Goal: Transaction & Acquisition: Purchase product/service

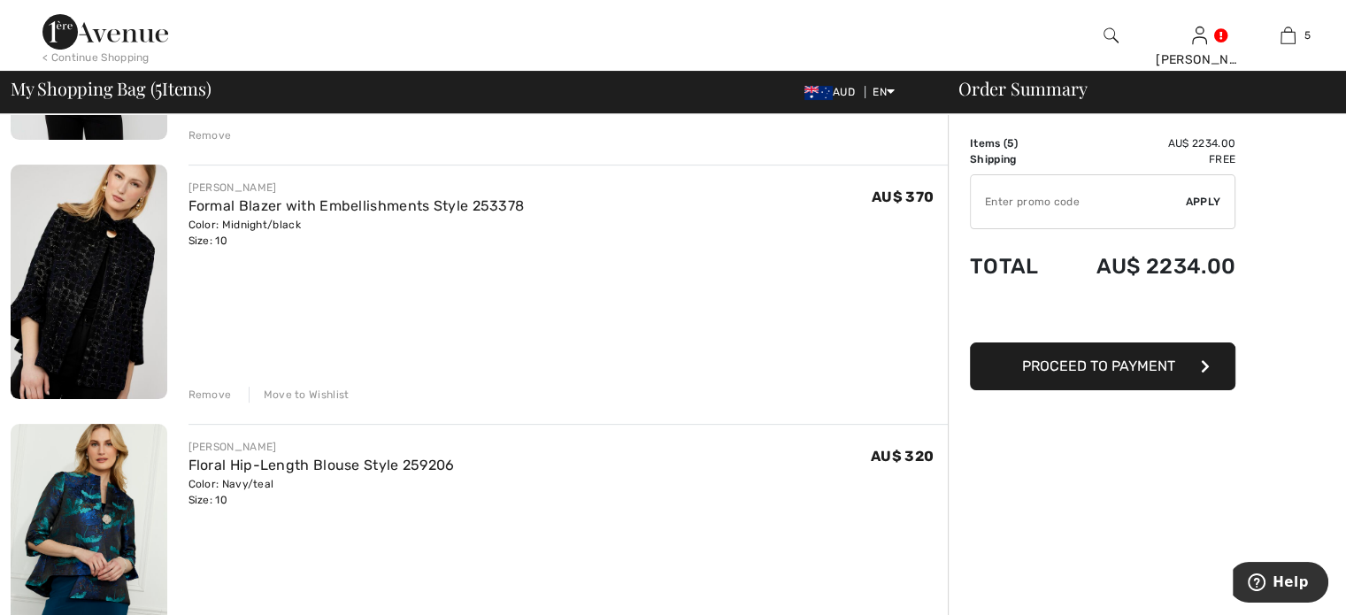
scroll to position [443, 0]
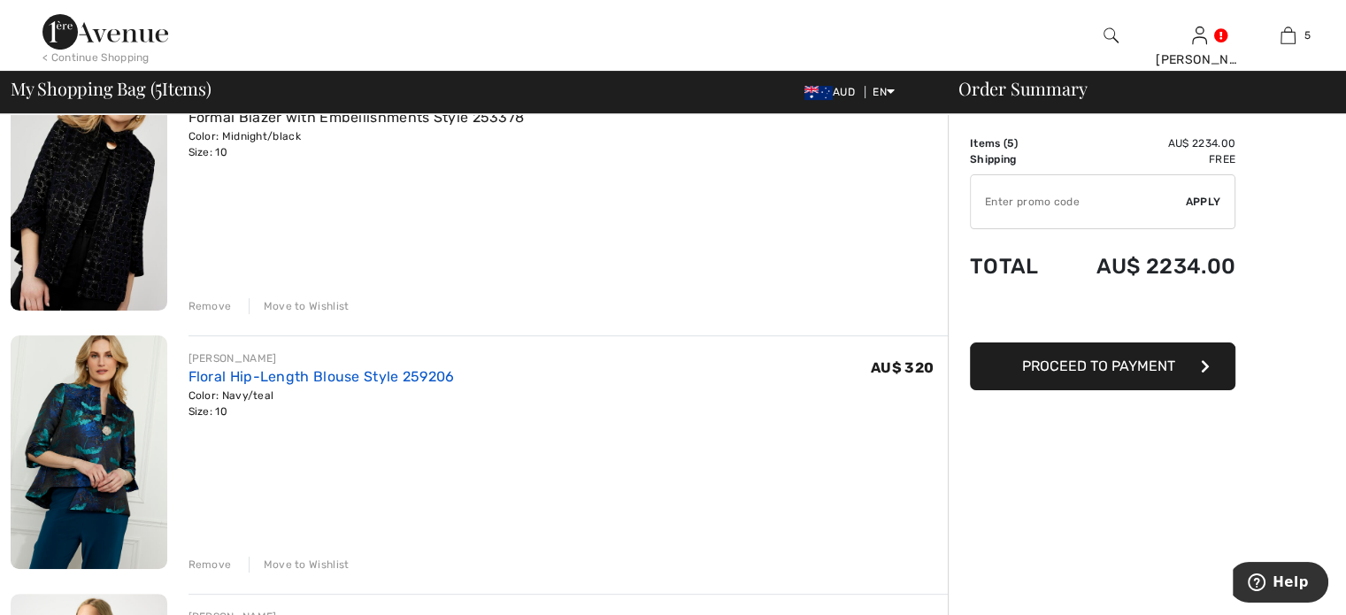
click at [352, 377] on link "Floral Hip-Length Blouse Style 259206" at bounding box center [322, 376] width 266 height 17
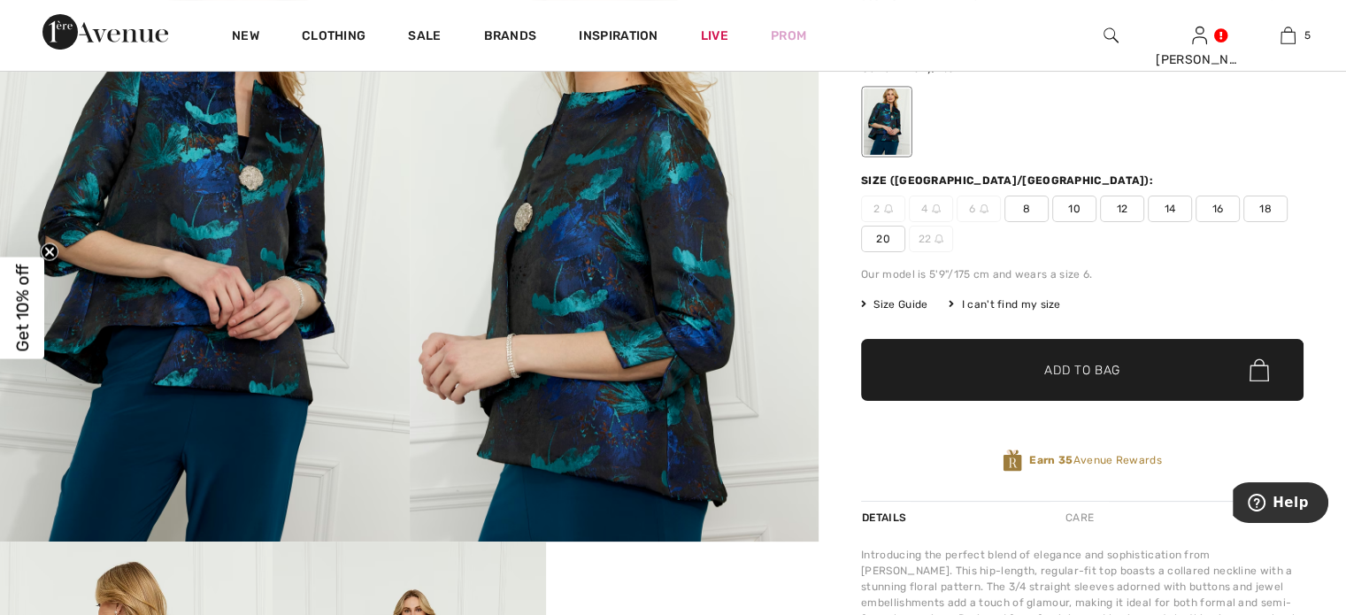
scroll to position [89, 0]
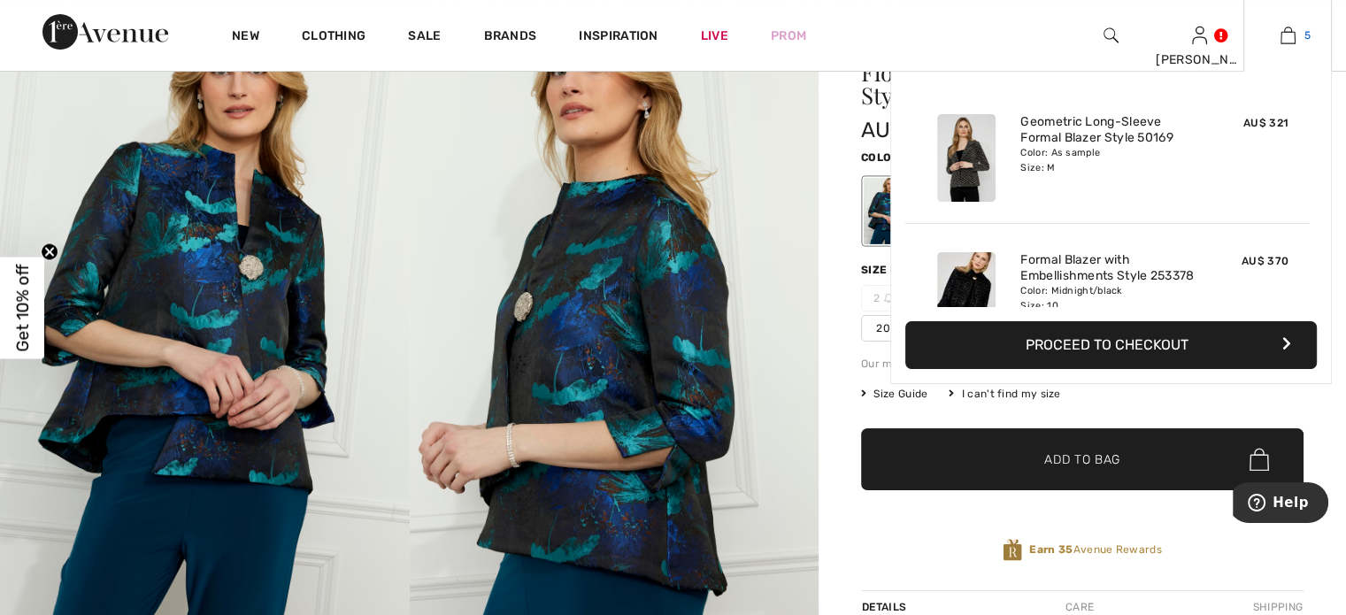
click at [1287, 34] on img at bounding box center [1288, 35] width 15 height 21
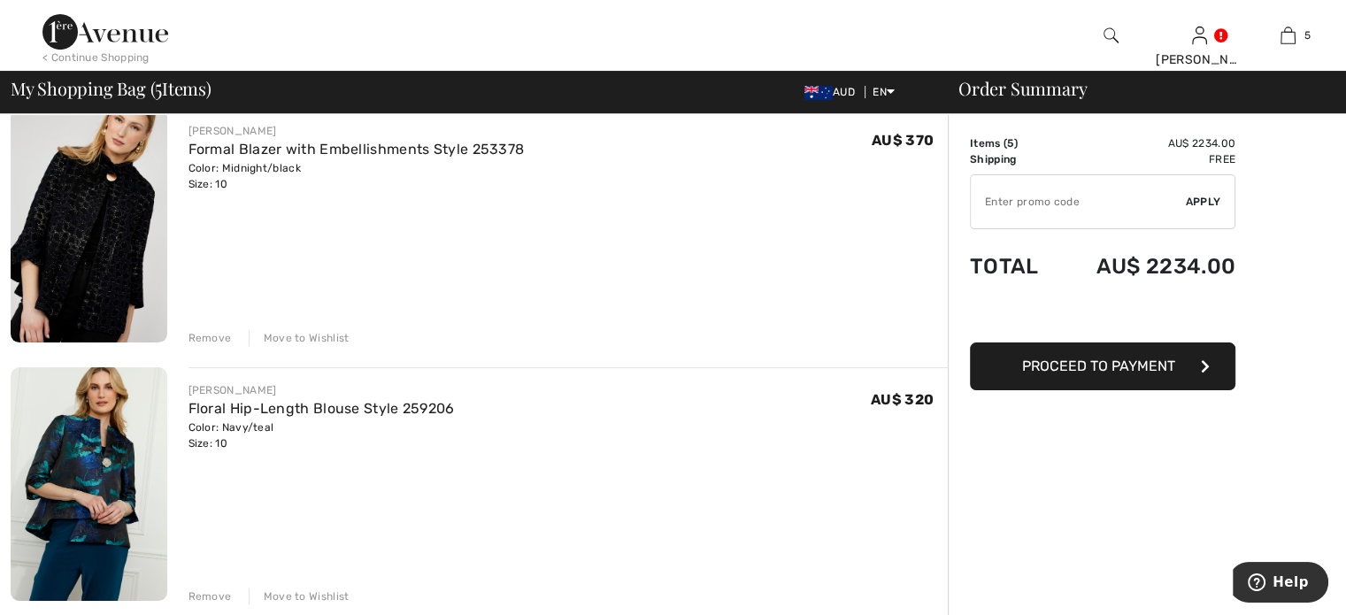
scroll to position [443, 0]
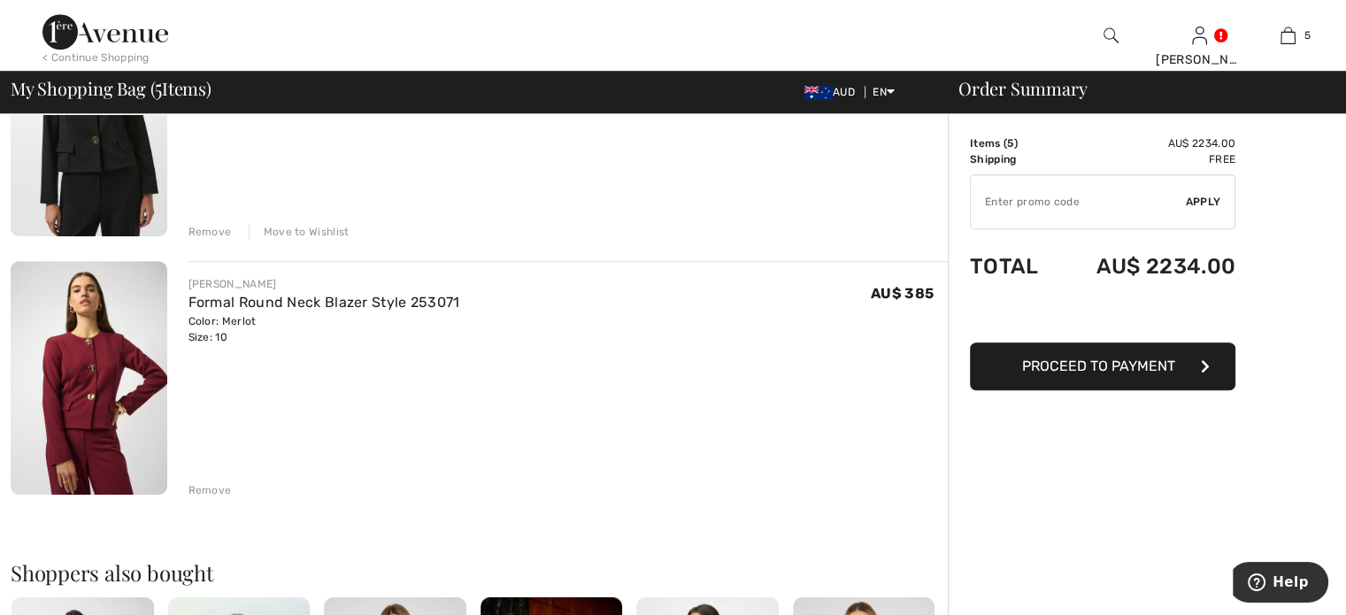
scroll to position [1062, 0]
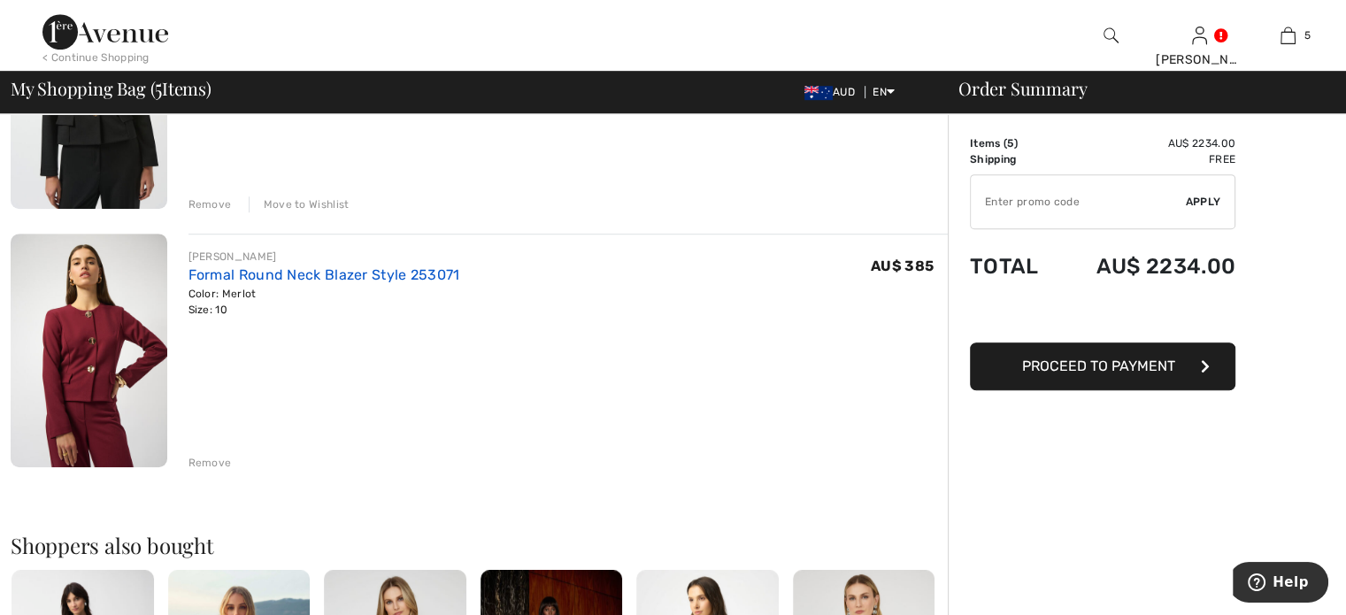
click at [241, 275] on link "Formal Round Neck Blazer Style 253071" at bounding box center [325, 274] width 272 height 17
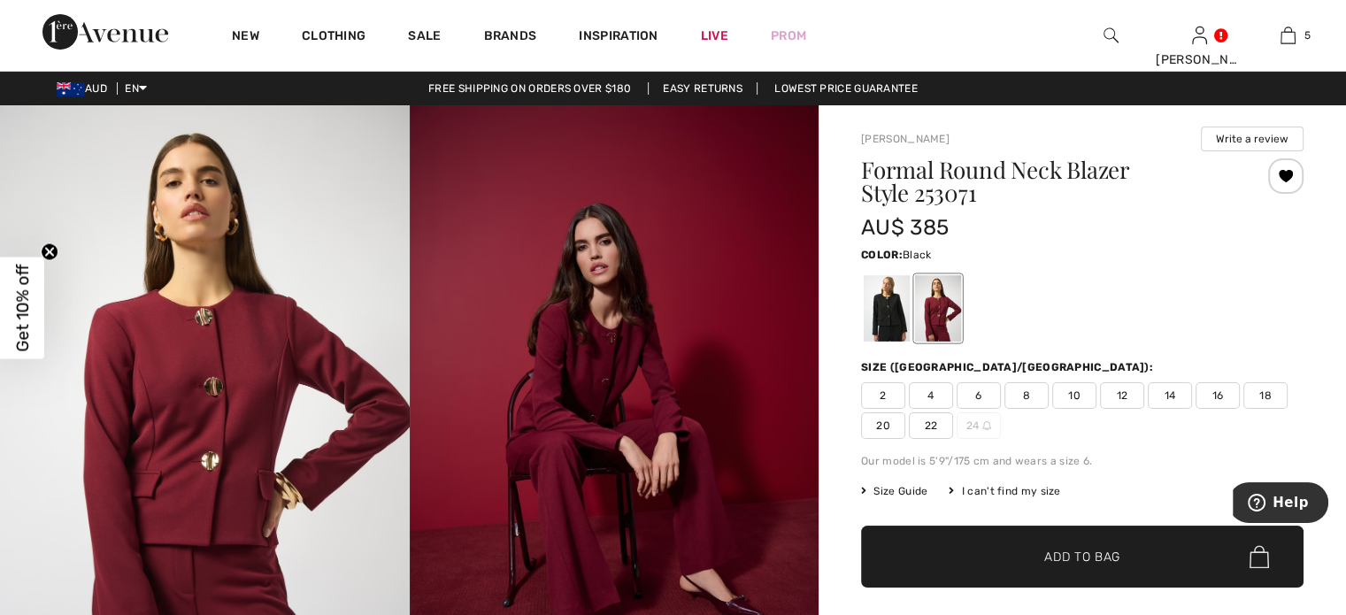
click at [892, 311] on div at bounding box center [887, 308] width 46 height 66
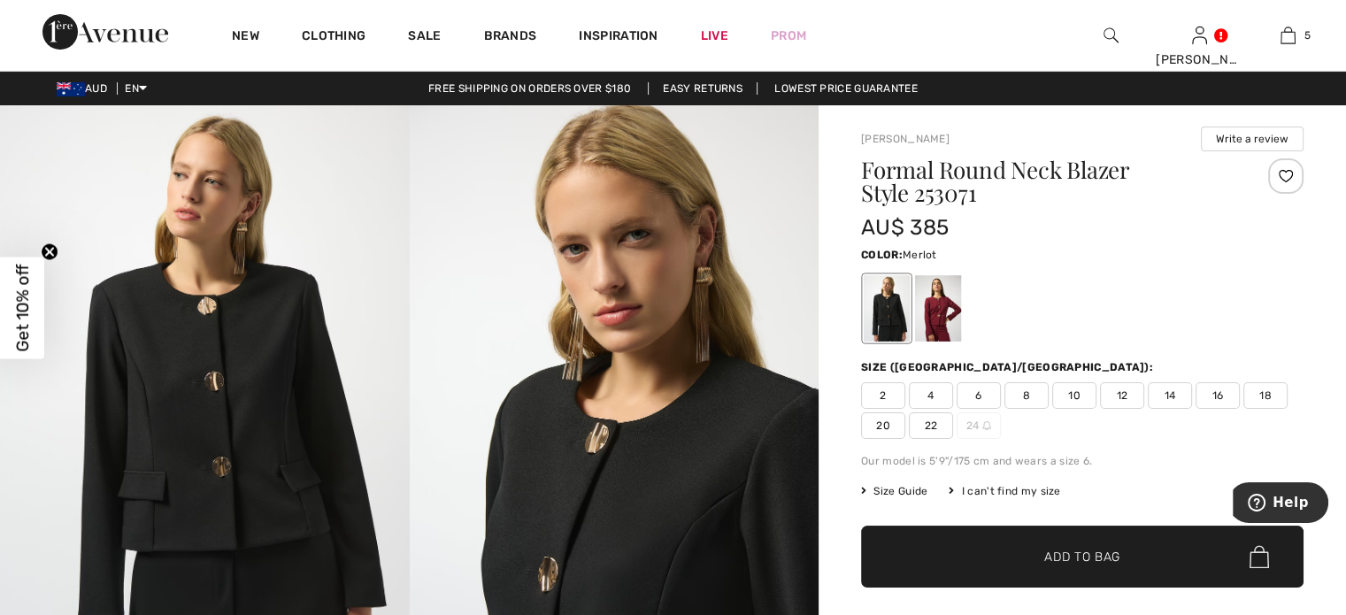
click at [954, 320] on div at bounding box center [938, 308] width 46 height 66
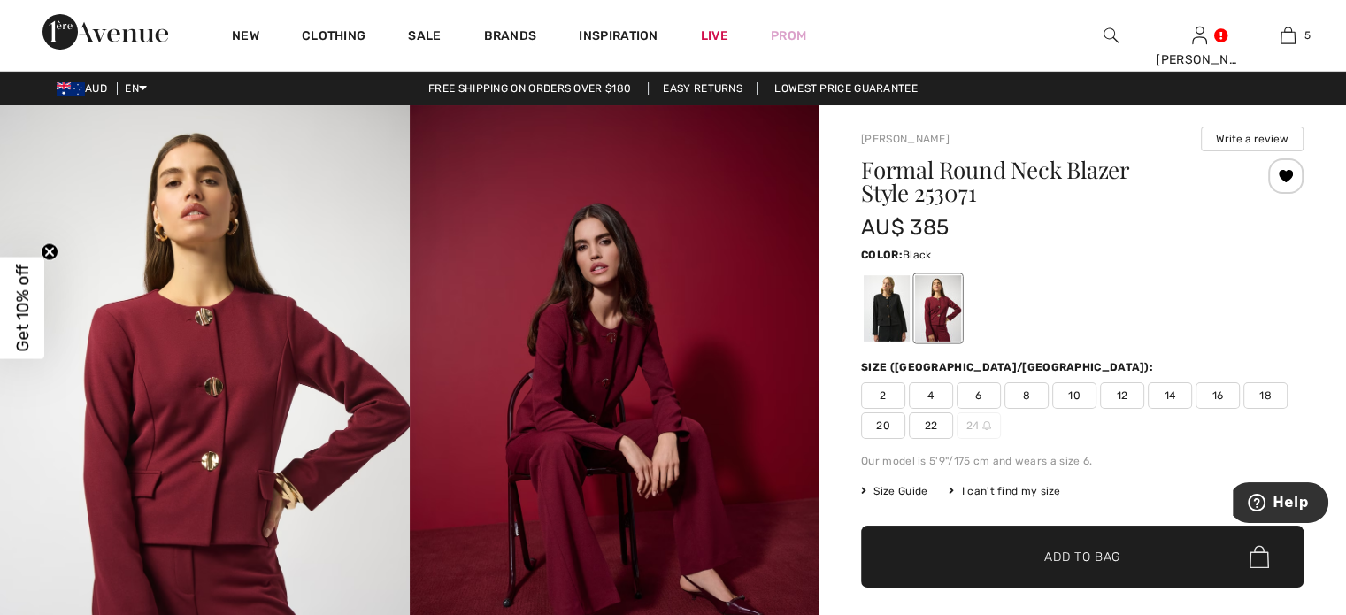
click at [887, 302] on div at bounding box center [887, 308] width 46 height 66
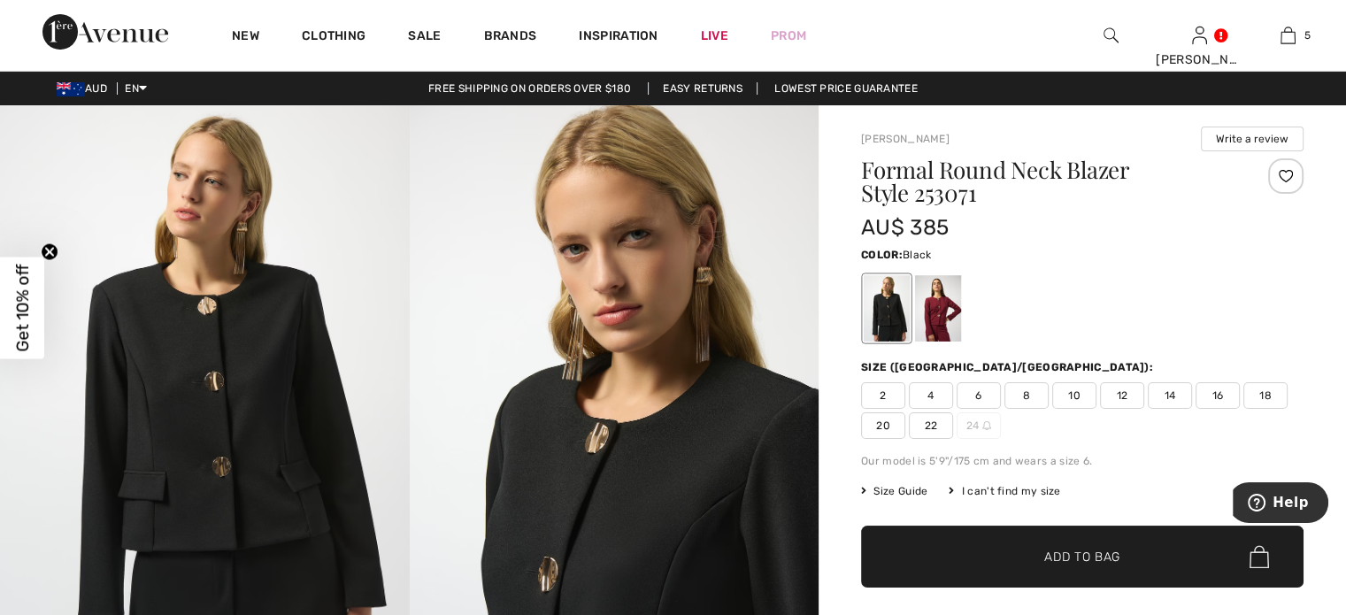
click at [1077, 392] on span "10" at bounding box center [1074, 395] width 44 height 27
click at [1285, 174] on div at bounding box center [1285, 175] width 35 height 35
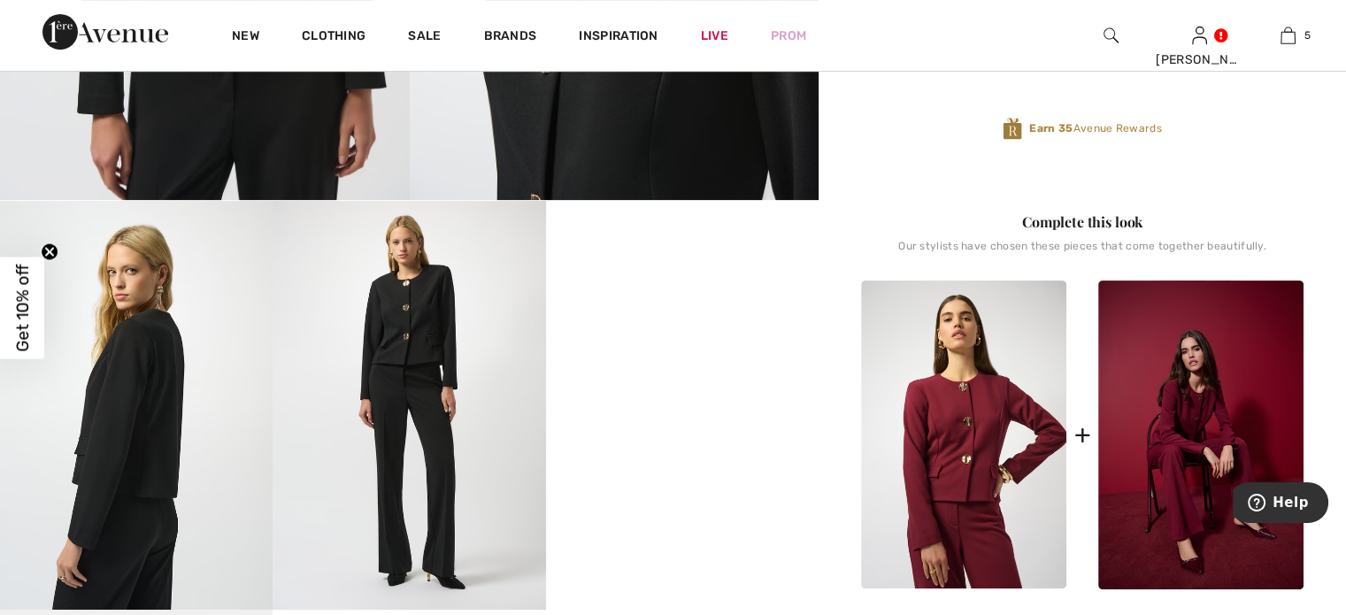
scroll to position [531, 0]
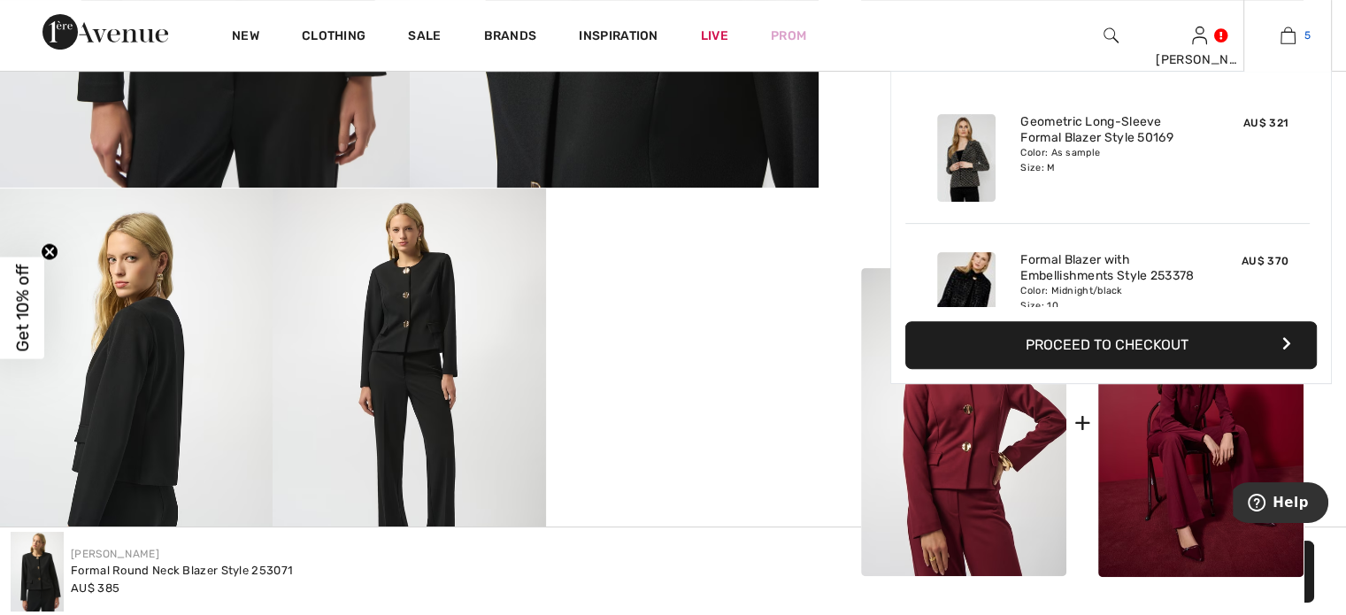
click at [1287, 31] on img at bounding box center [1288, 35] width 15 height 21
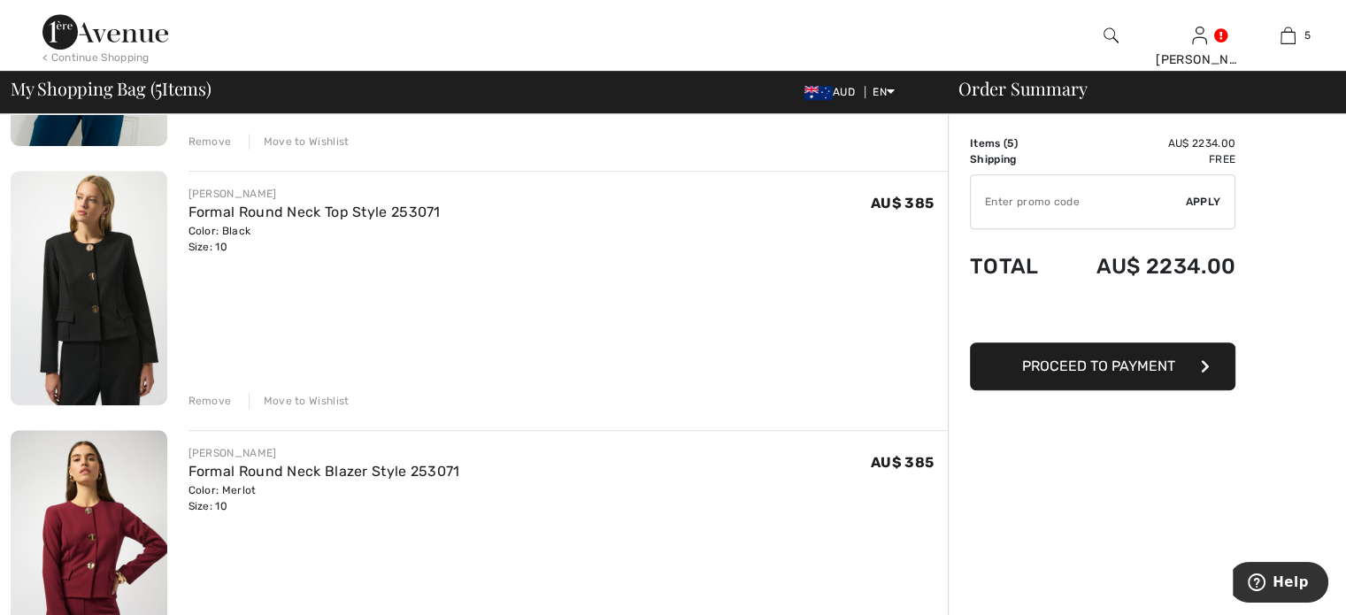
scroll to position [974, 0]
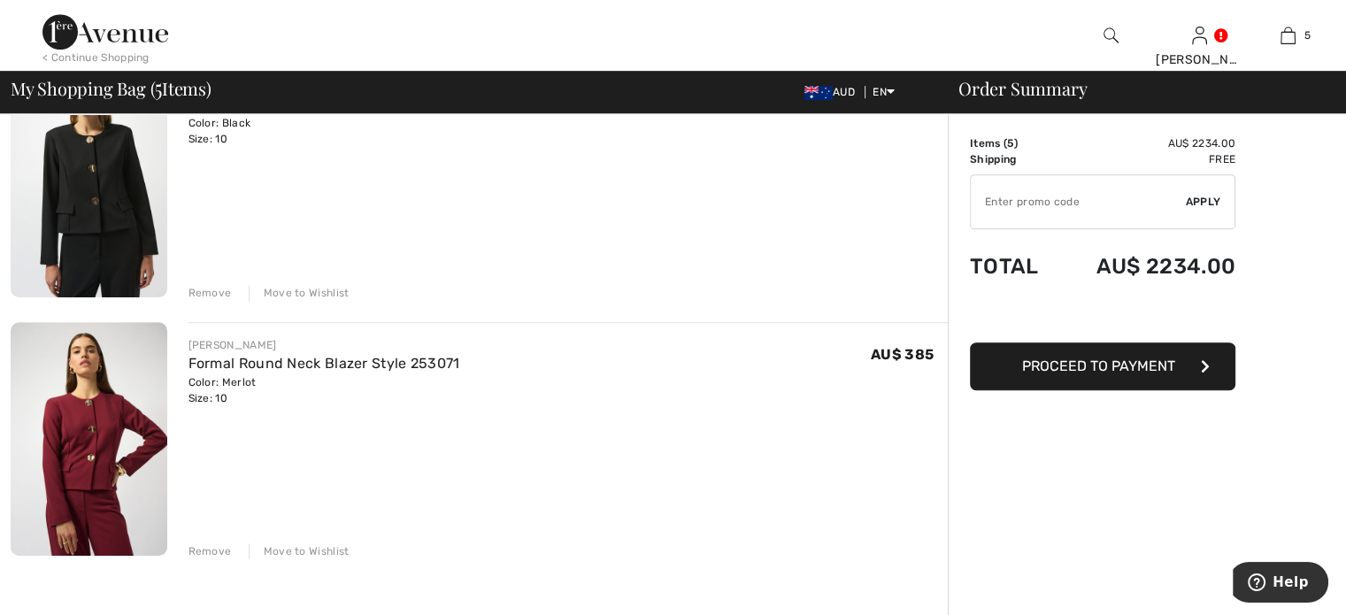
click at [191, 548] on div "Remove" at bounding box center [210, 551] width 43 height 16
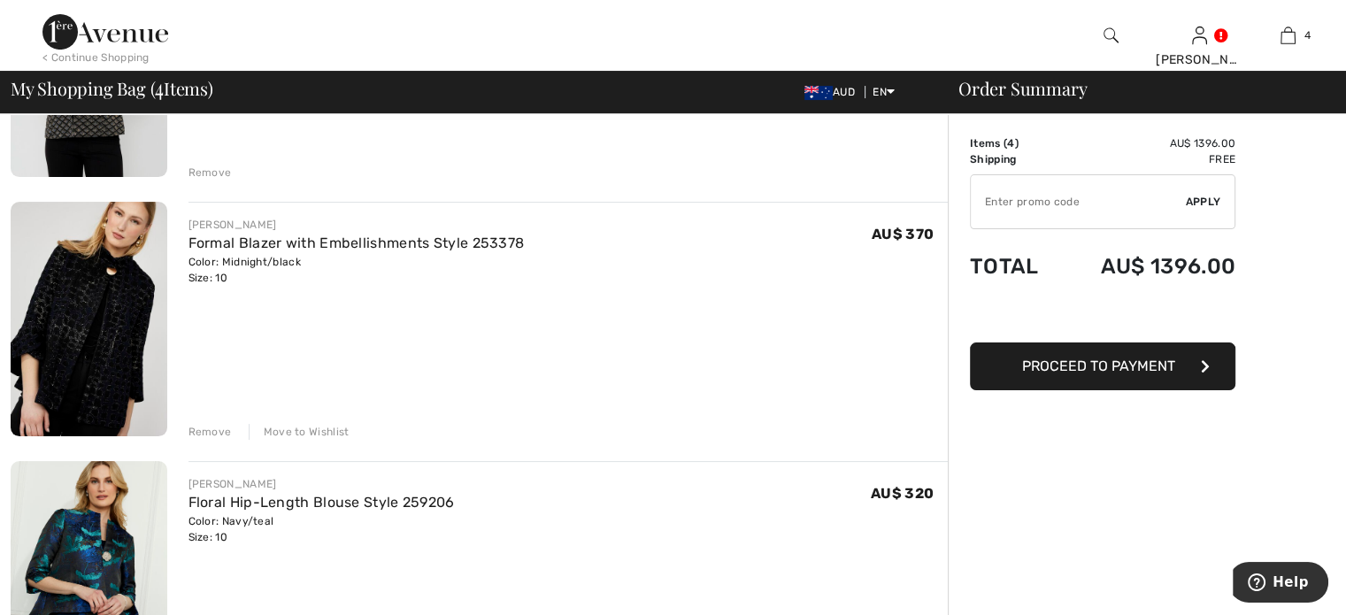
scroll to position [266, 0]
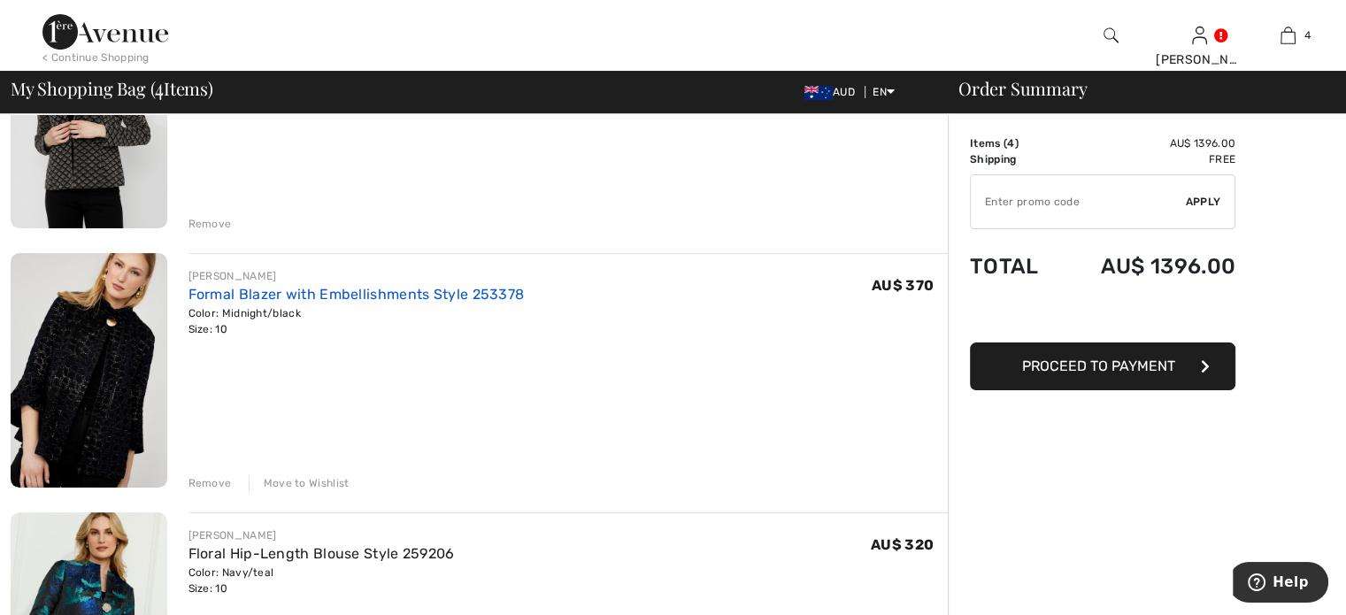
click at [278, 291] on link "Formal Blazer with Embellishments Style 253378" at bounding box center [357, 294] width 336 height 17
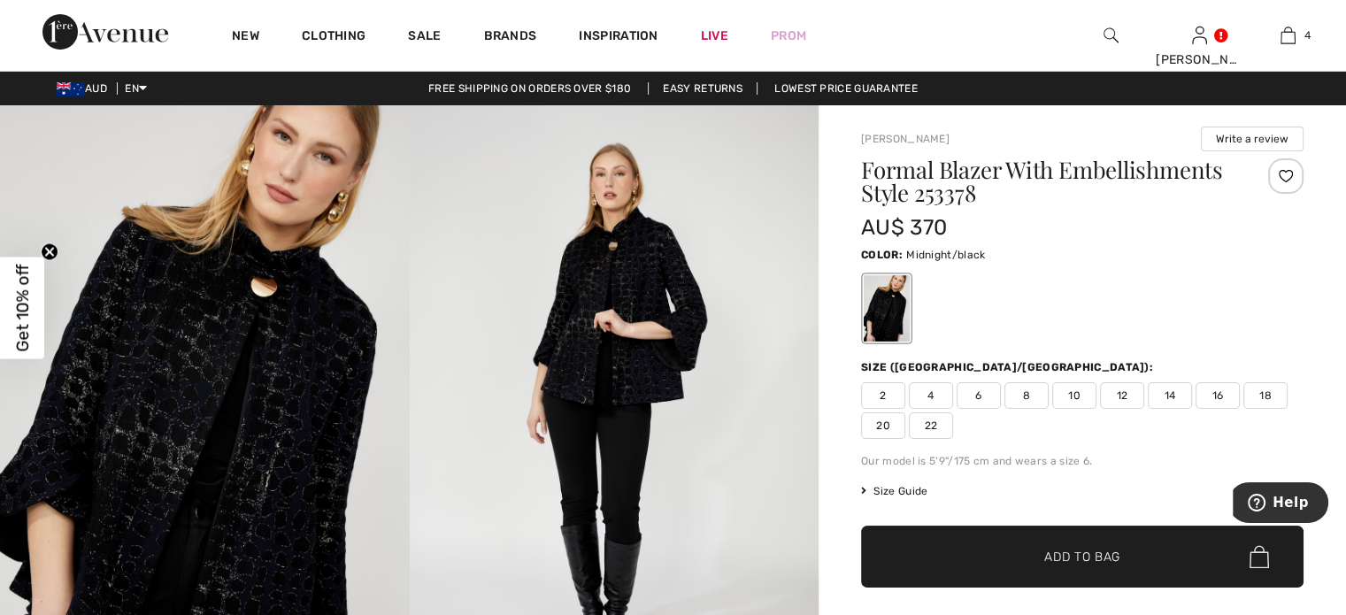
click at [313, 286] on img at bounding box center [205, 412] width 410 height 614
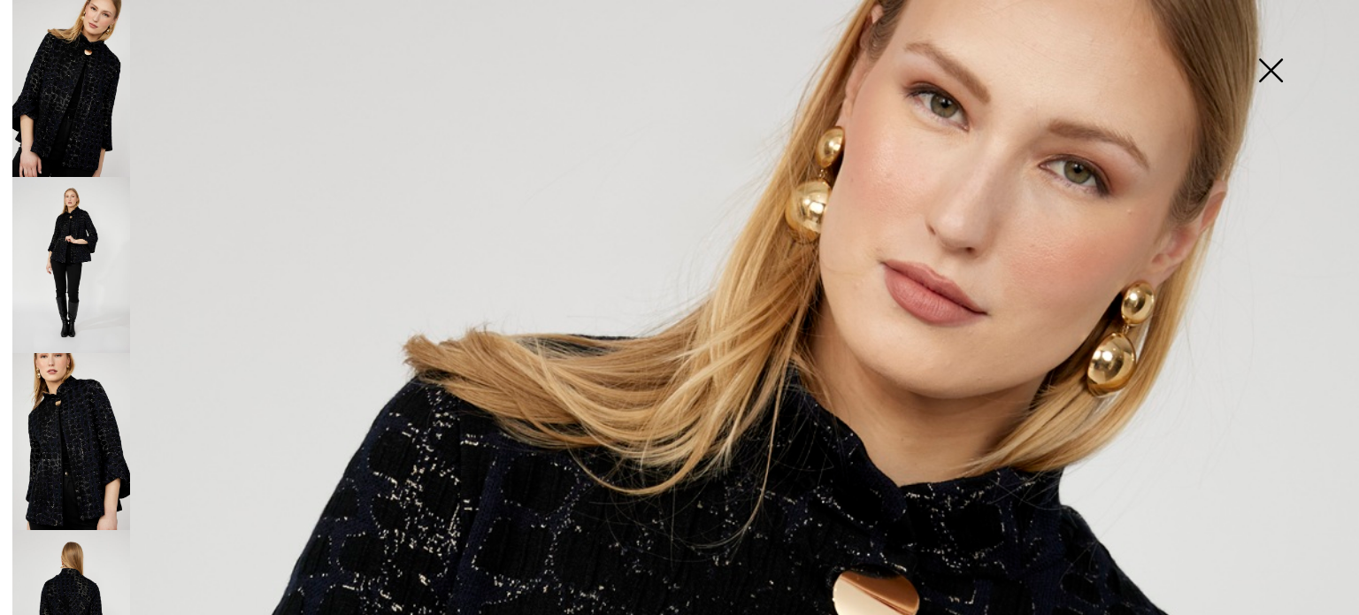
click at [1271, 69] on img at bounding box center [1271, 72] width 89 height 91
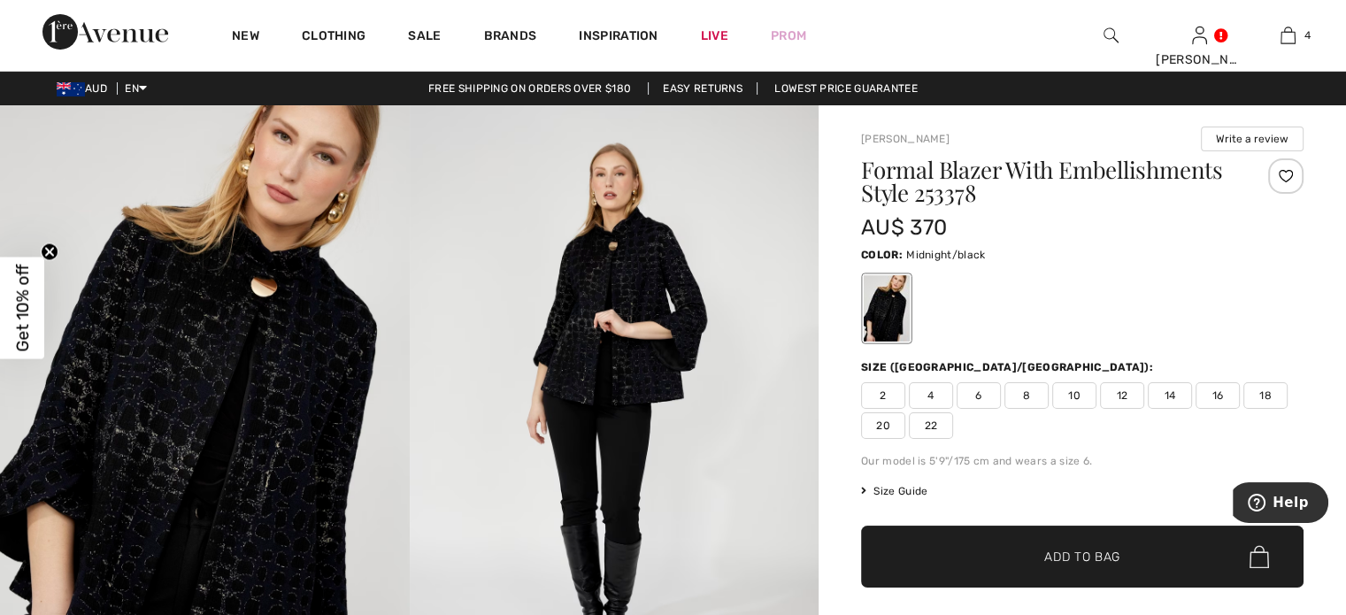
click at [1076, 396] on span "10" at bounding box center [1074, 395] width 44 height 27
click at [1284, 172] on div at bounding box center [1285, 175] width 35 height 35
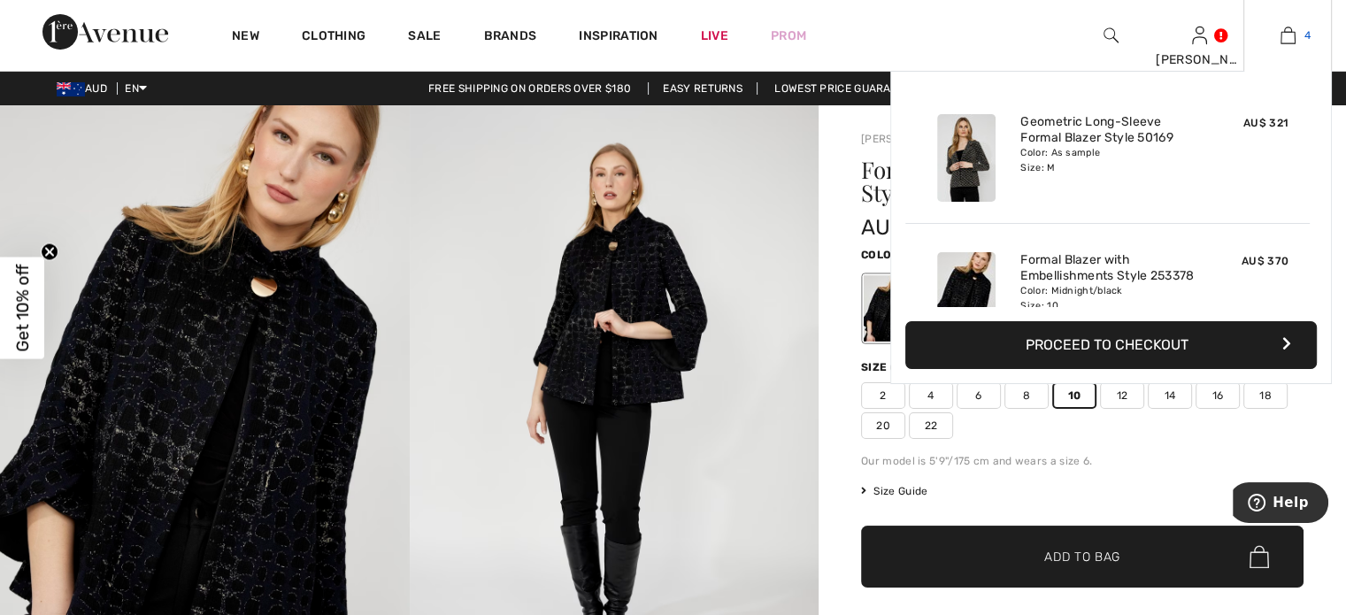
click at [1285, 34] on img at bounding box center [1288, 35] width 15 height 21
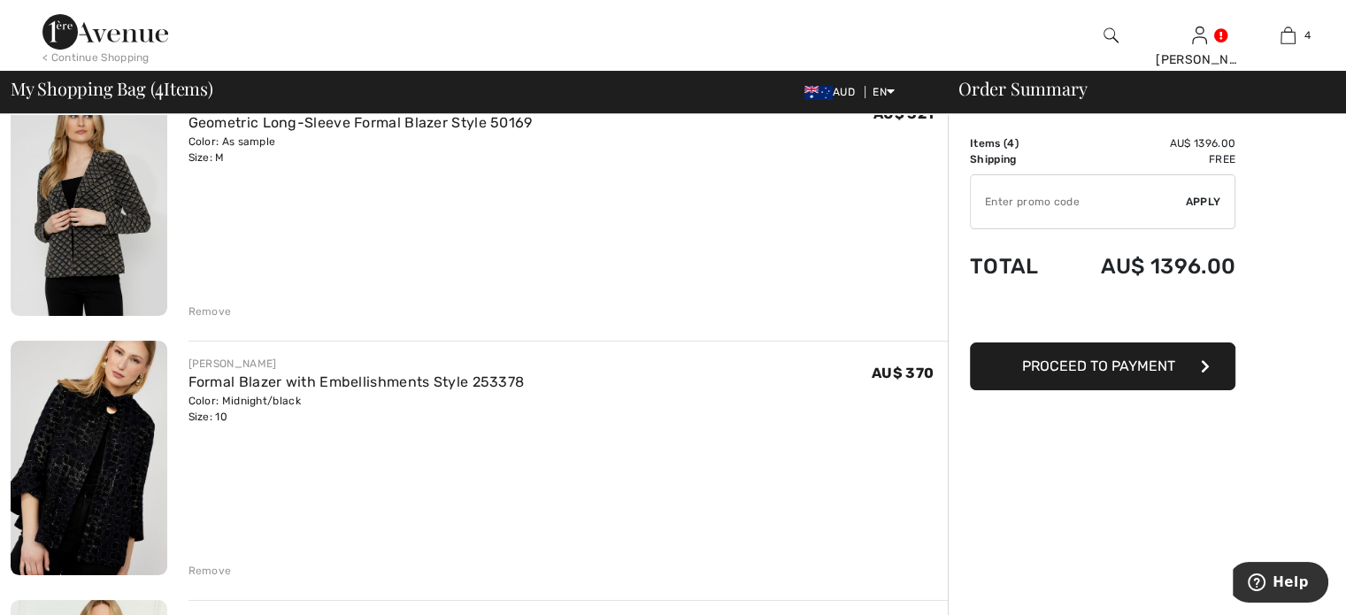
scroll to position [266, 0]
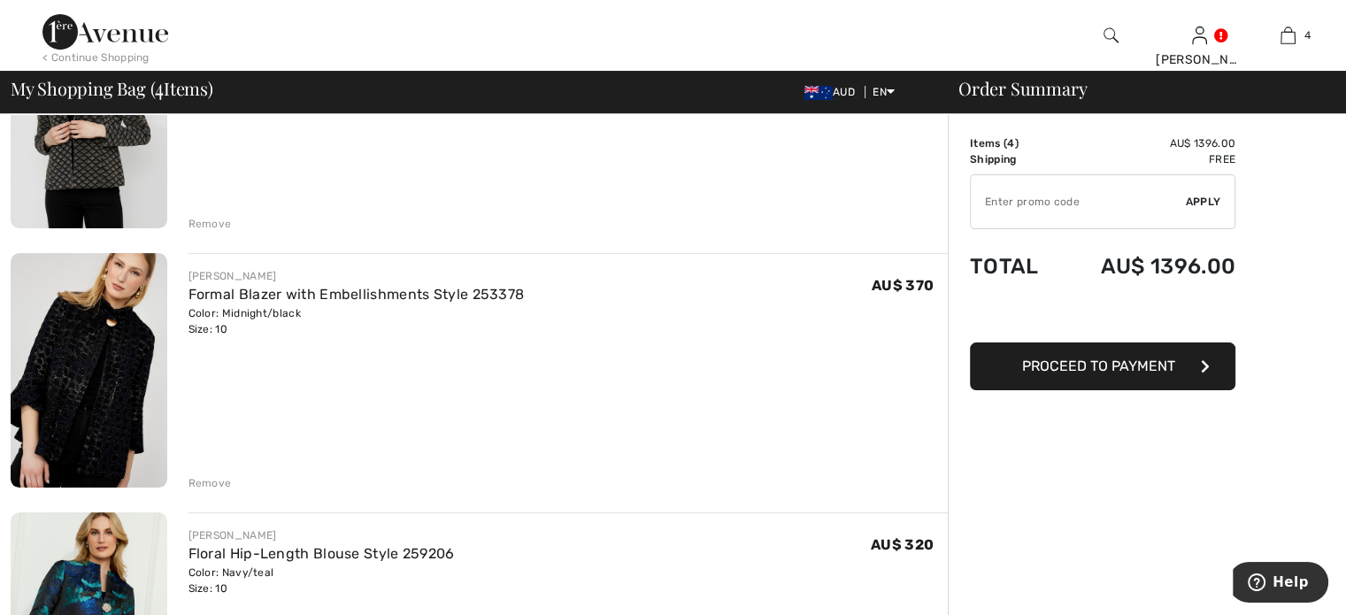
click at [198, 486] on div "Remove" at bounding box center [210, 483] width 43 height 16
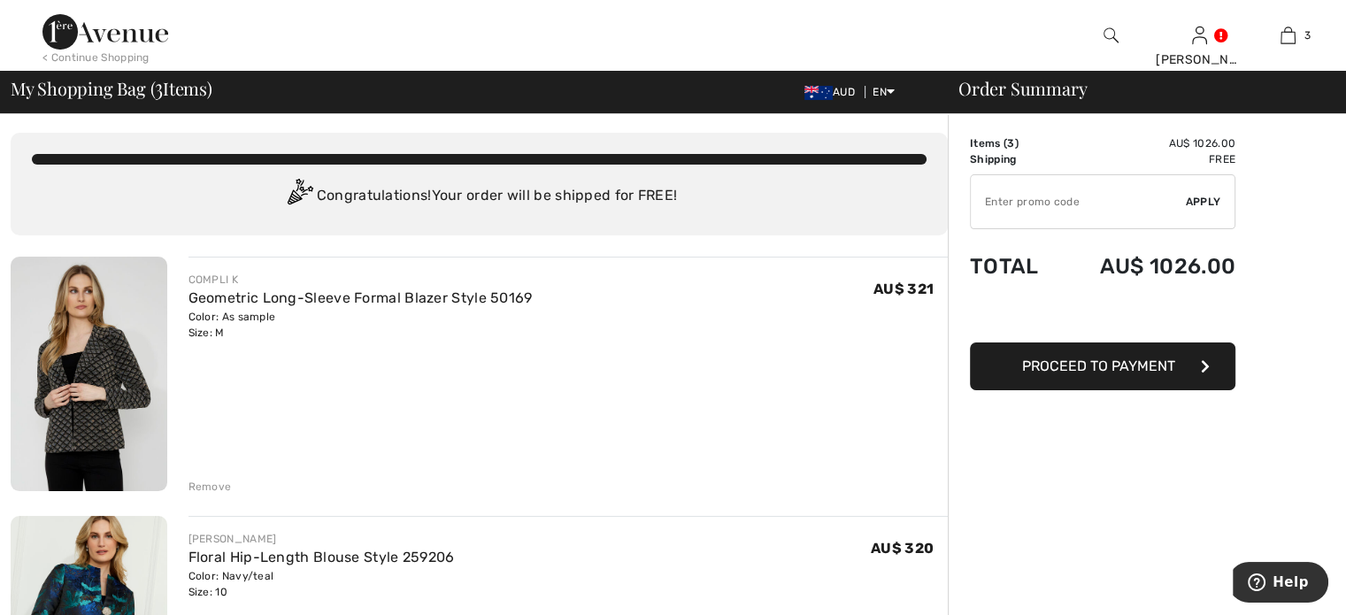
scroll to position [0, 0]
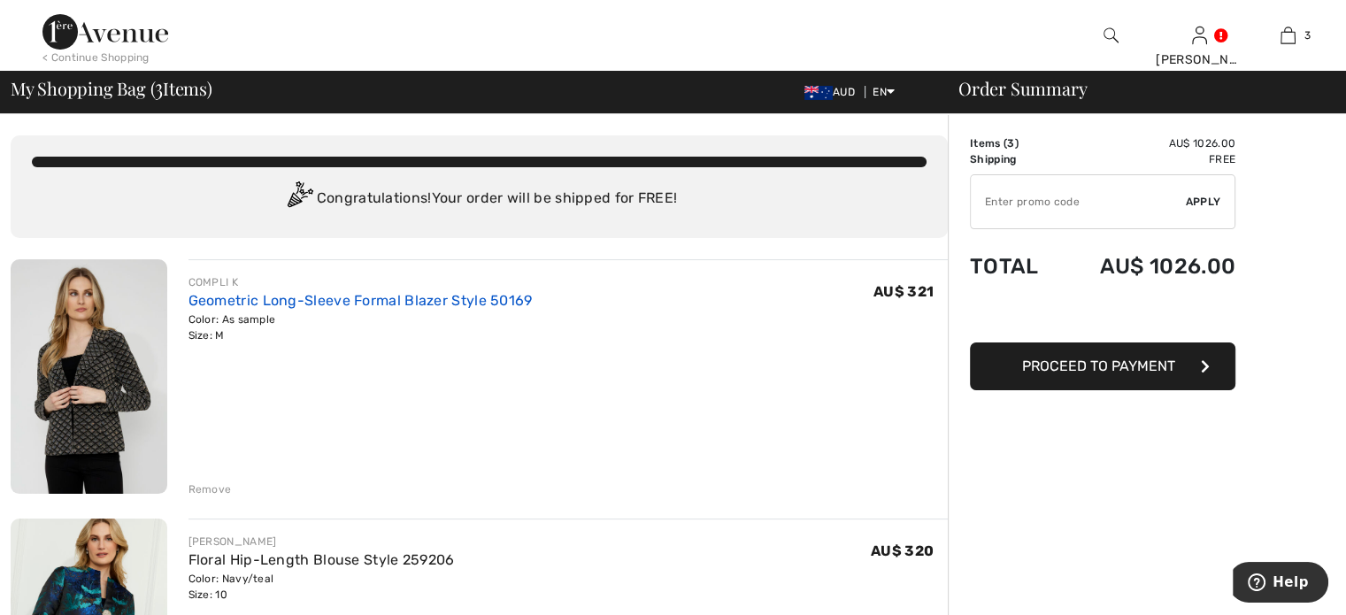
click at [389, 294] on link "Geometric Long-Sleeve Formal Blazer Style 50169" at bounding box center [361, 300] width 344 height 17
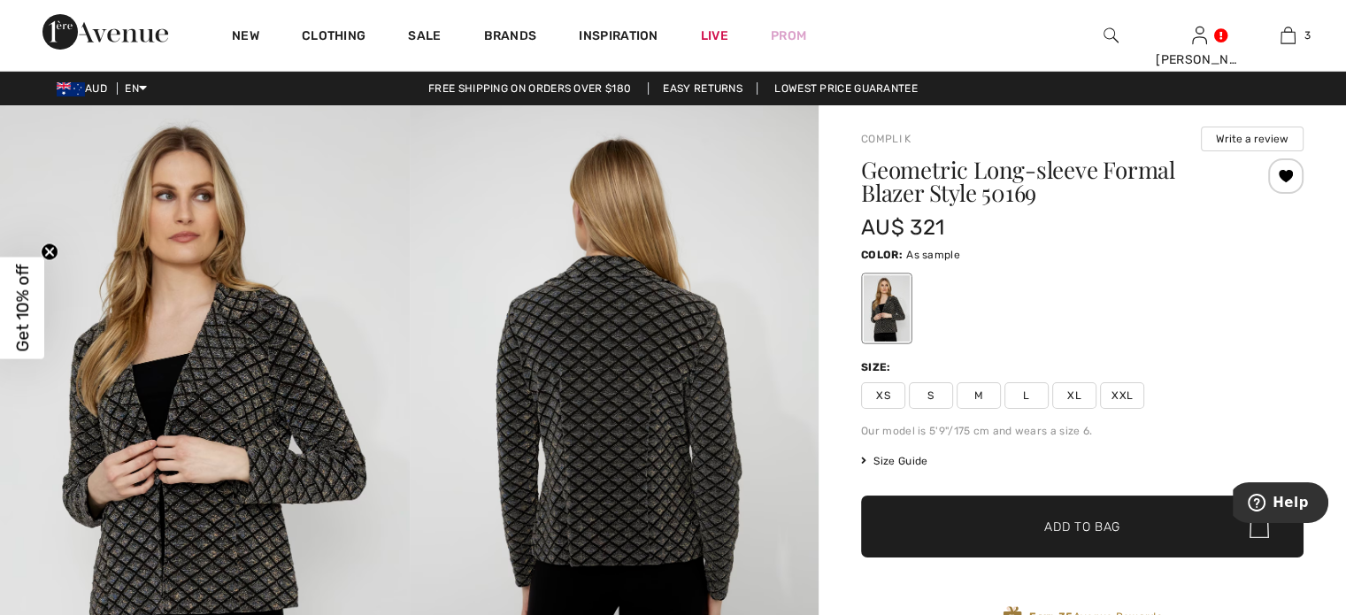
click at [977, 395] on span "M" at bounding box center [979, 395] width 44 height 27
click at [913, 456] on span "Size Guide" at bounding box center [894, 461] width 66 height 16
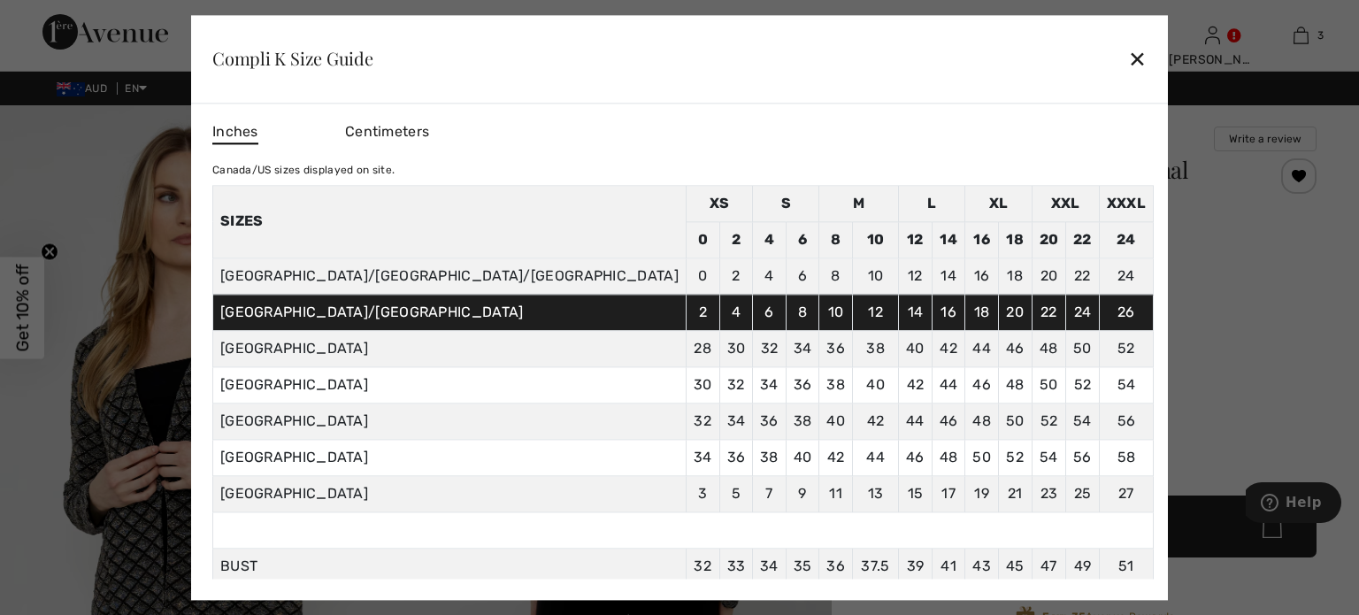
click at [1067, 457] on td "56" at bounding box center [1084, 457] width 34 height 36
click at [1128, 55] on div "✕" at bounding box center [1137, 59] width 19 height 37
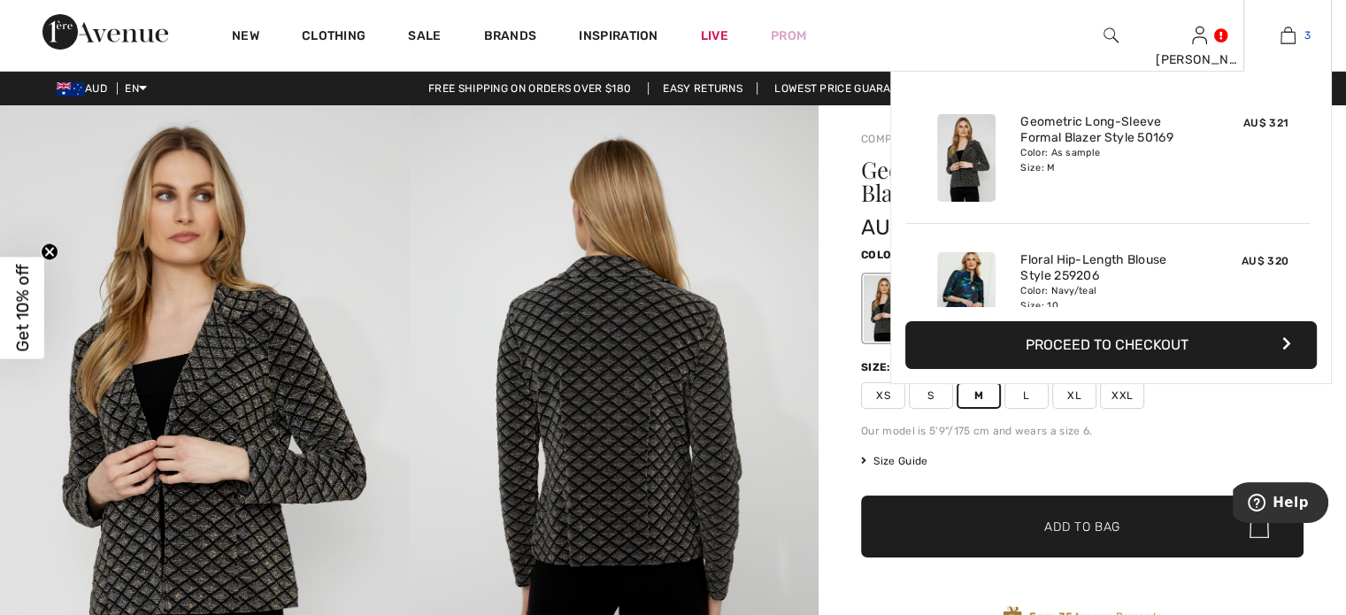
click at [1288, 33] on img at bounding box center [1288, 35] width 15 height 21
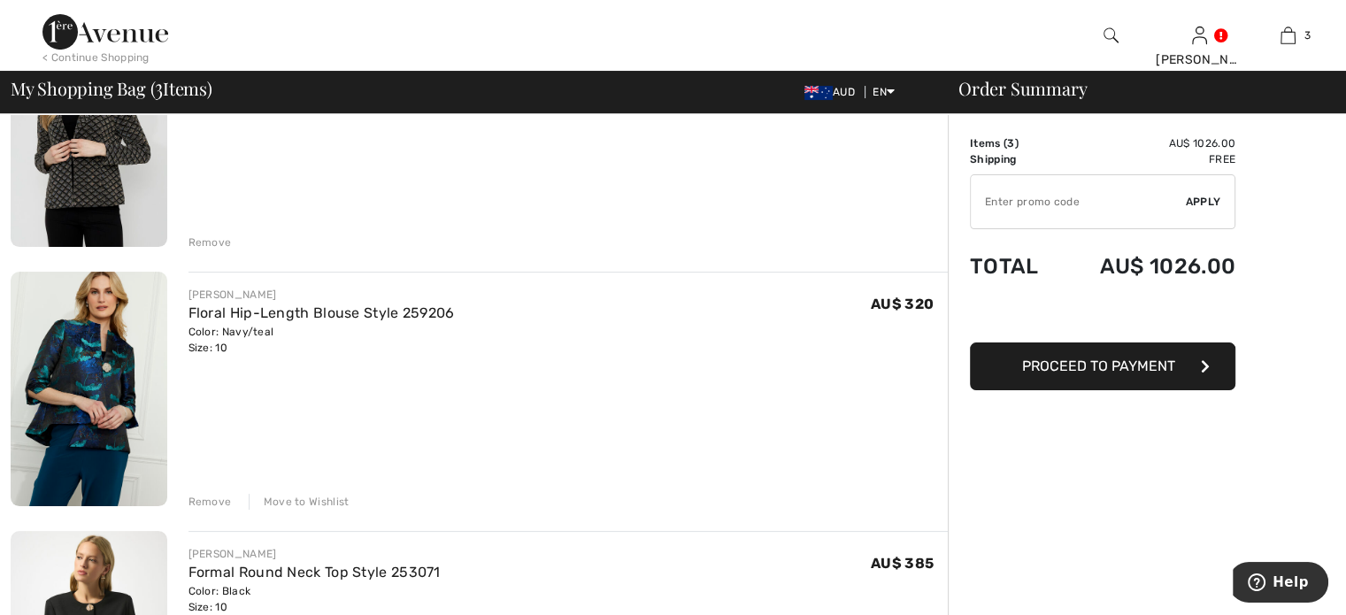
scroll to position [266, 0]
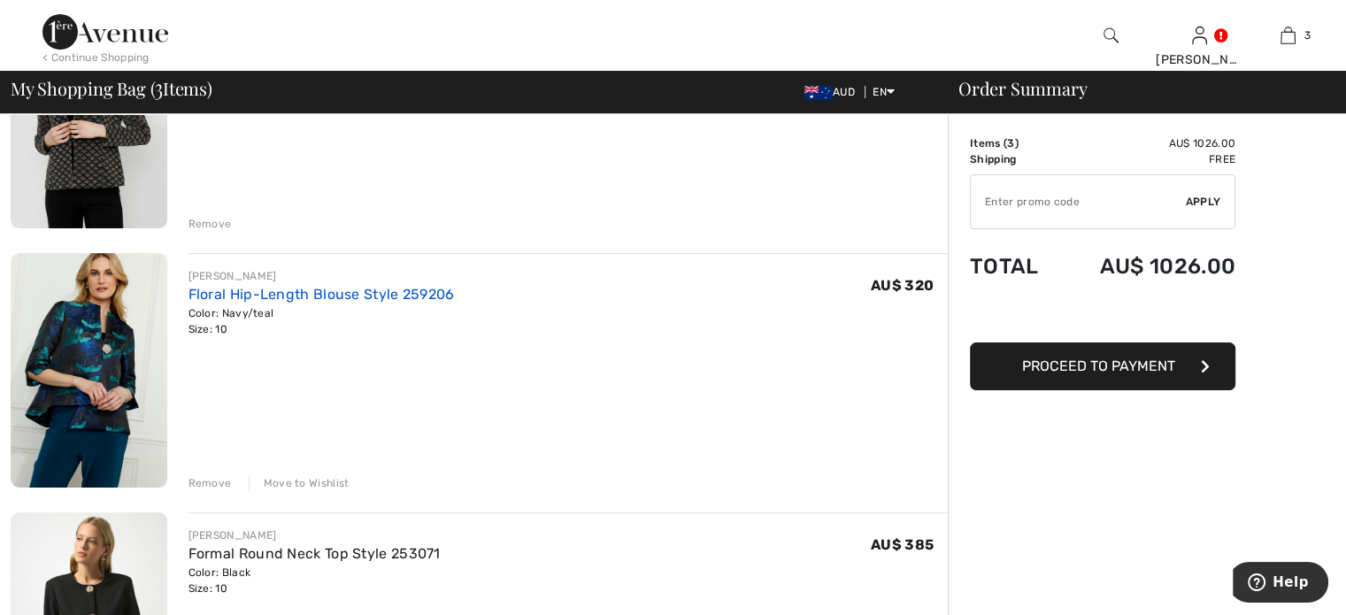
click at [267, 296] on link "Floral Hip-Length Blouse Style 259206" at bounding box center [322, 294] width 266 height 17
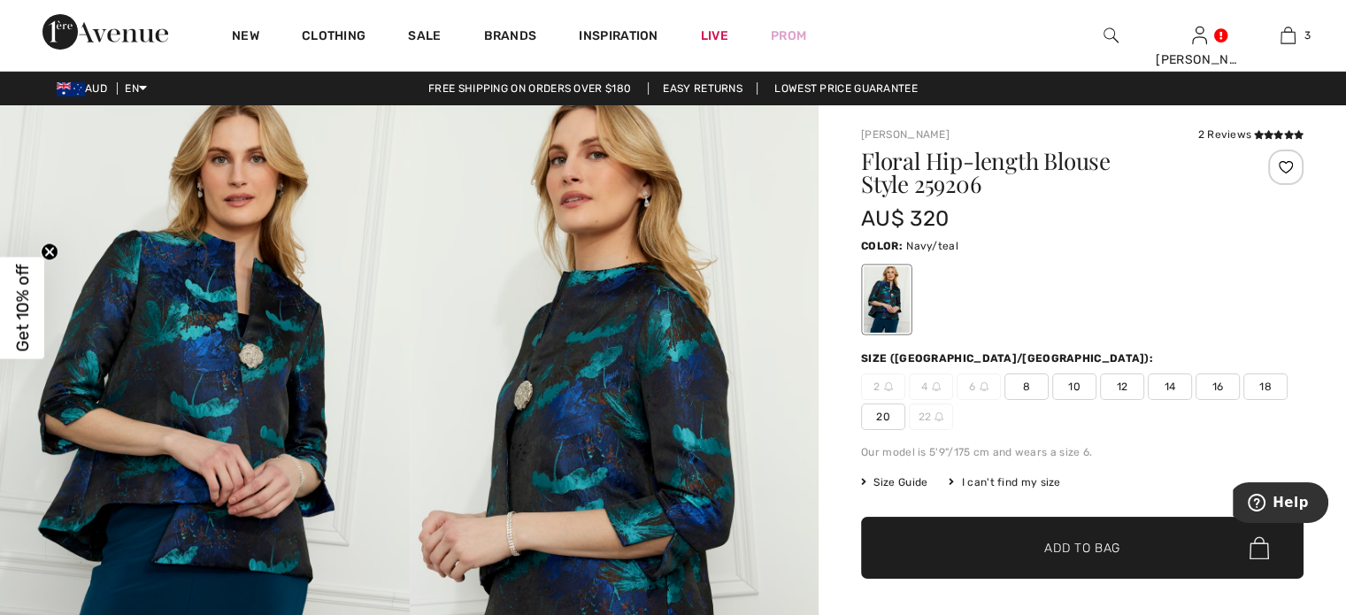
click at [876, 481] on span "Size Guide" at bounding box center [894, 482] width 66 height 16
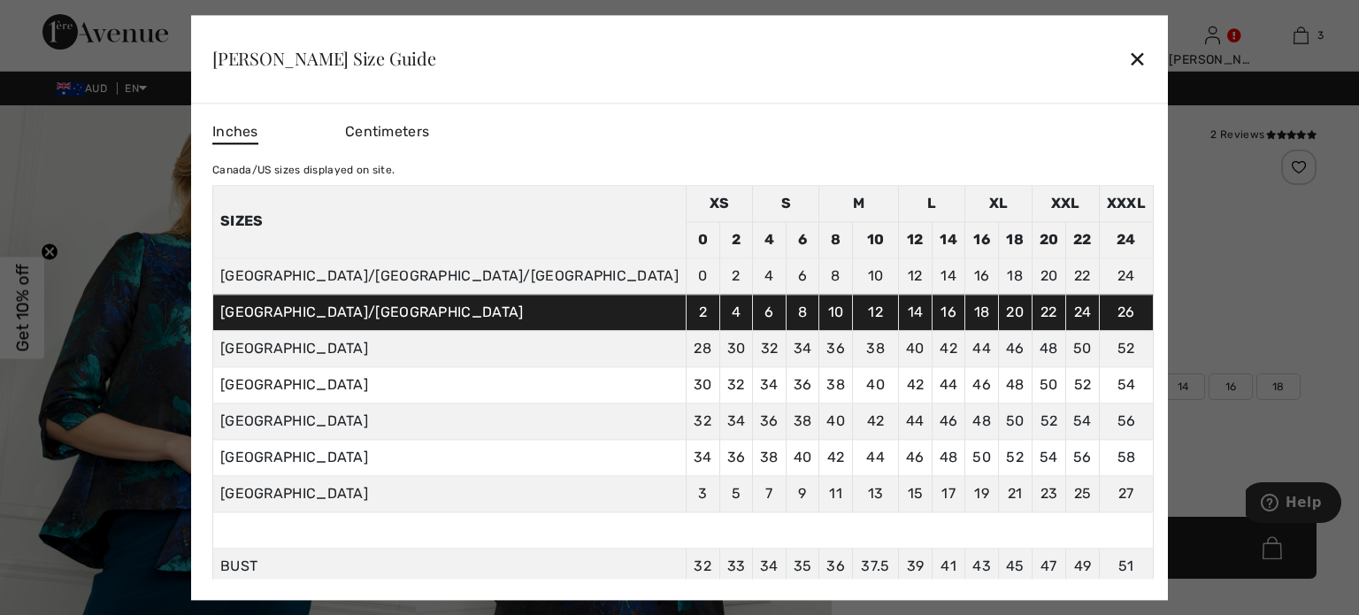
click at [1128, 51] on div "✕" at bounding box center [1137, 59] width 19 height 37
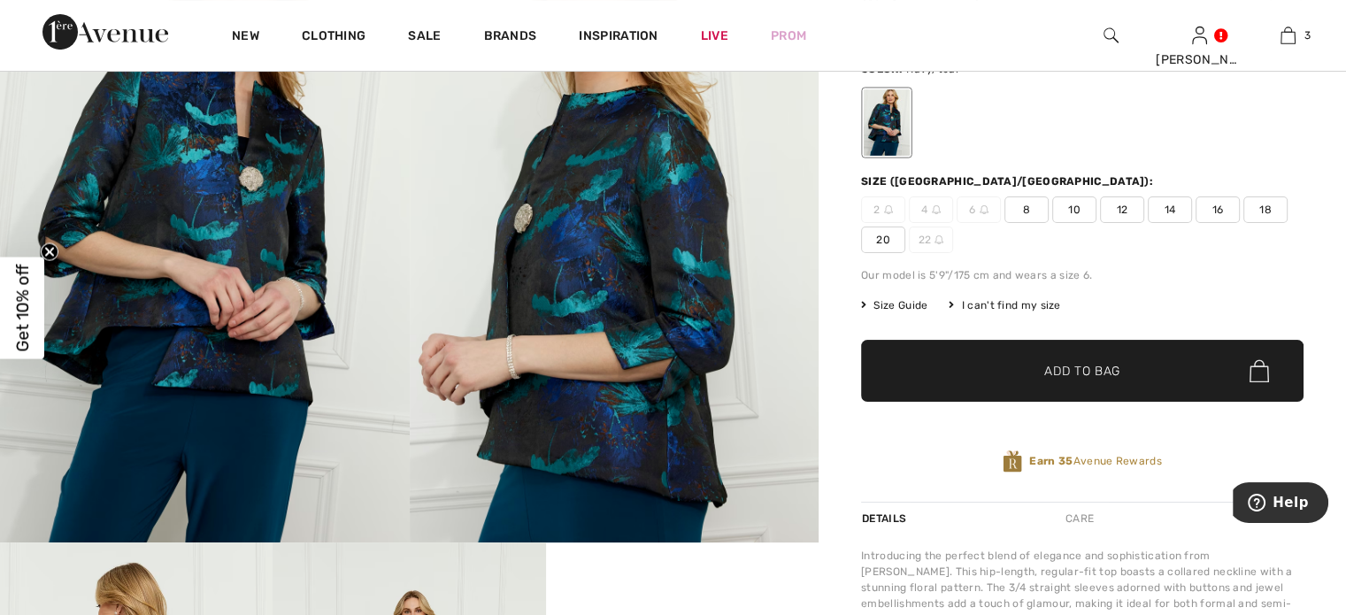
scroll to position [89, 0]
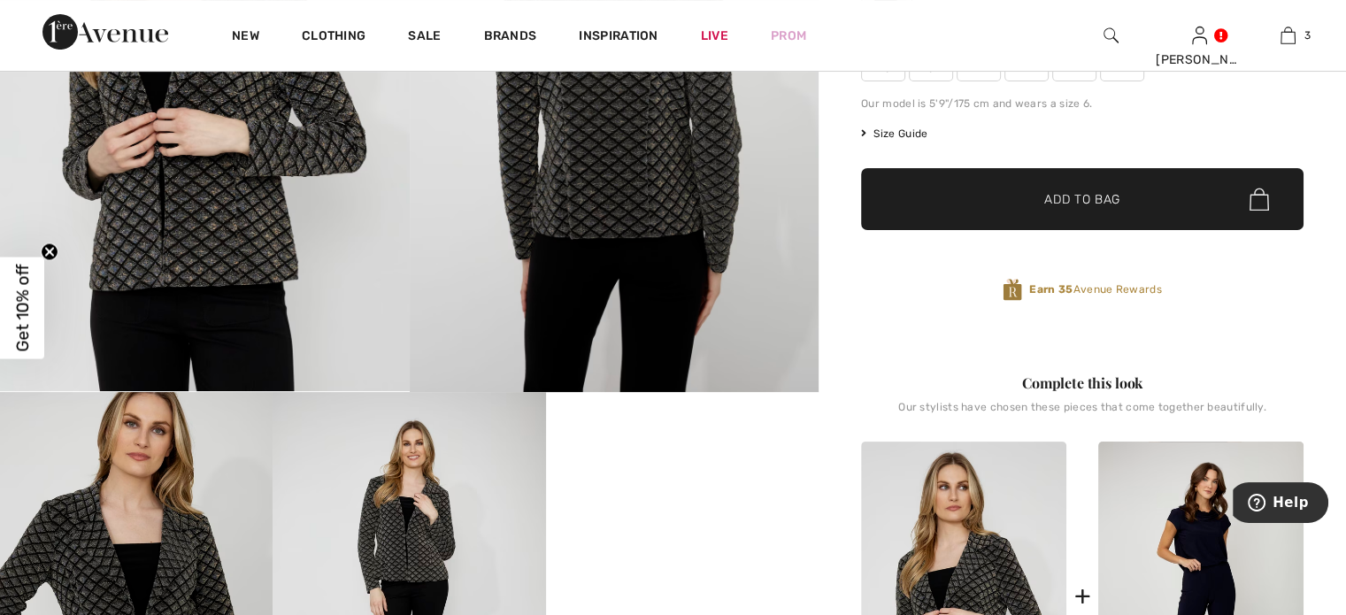
scroll to position [354, 0]
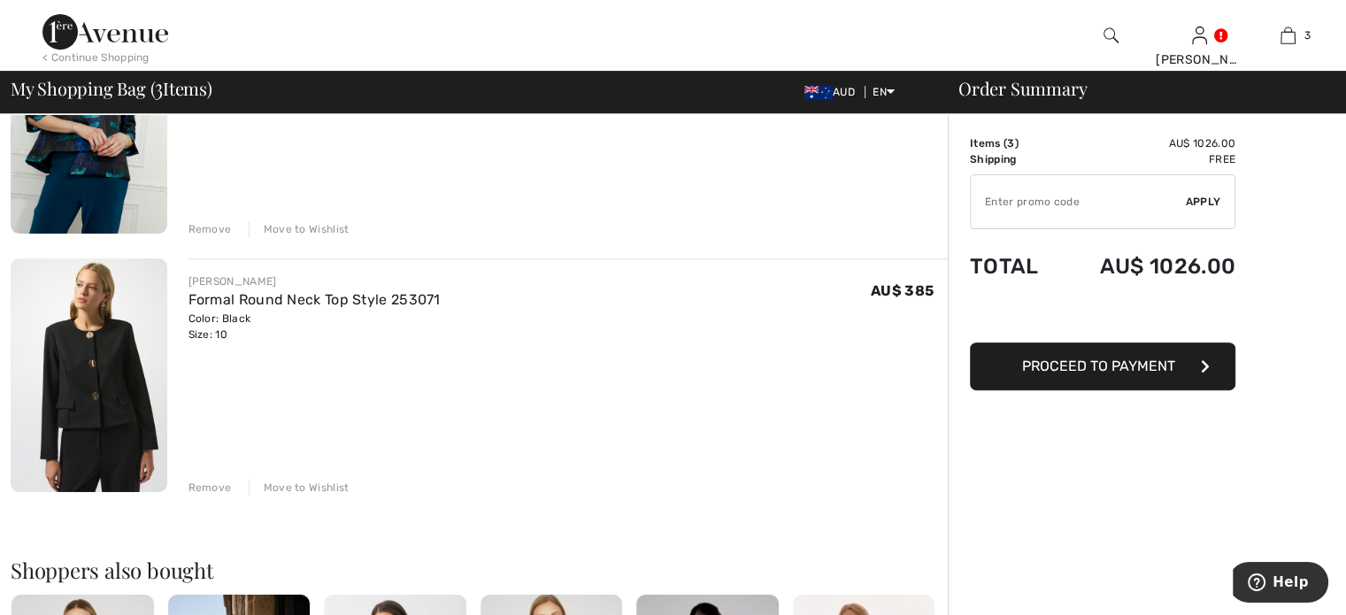
scroll to position [531, 0]
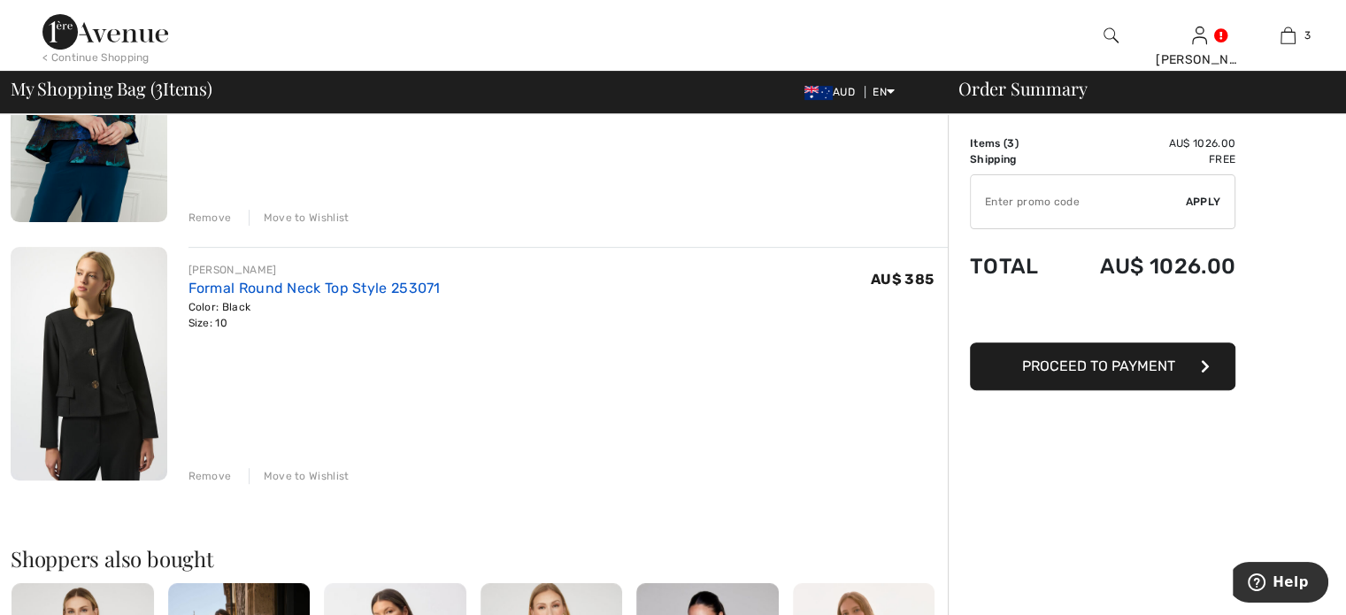
click at [348, 287] on link "Formal Round Neck Top Style 253071" at bounding box center [315, 288] width 252 height 17
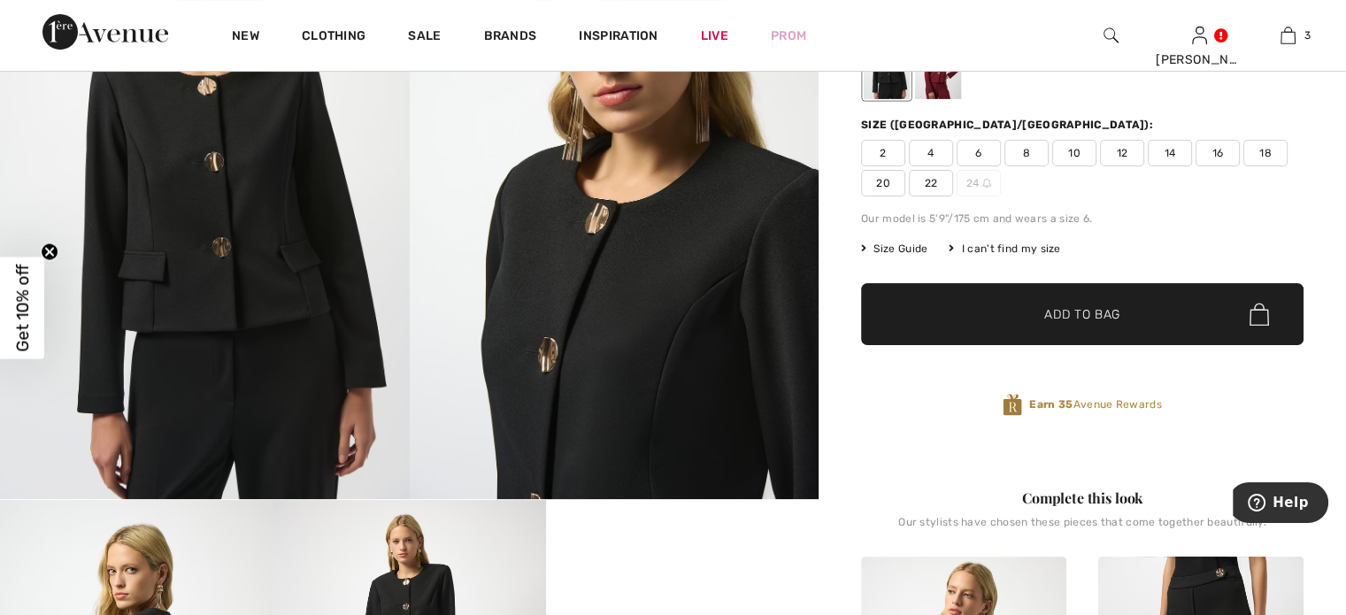
scroll to position [177, 0]
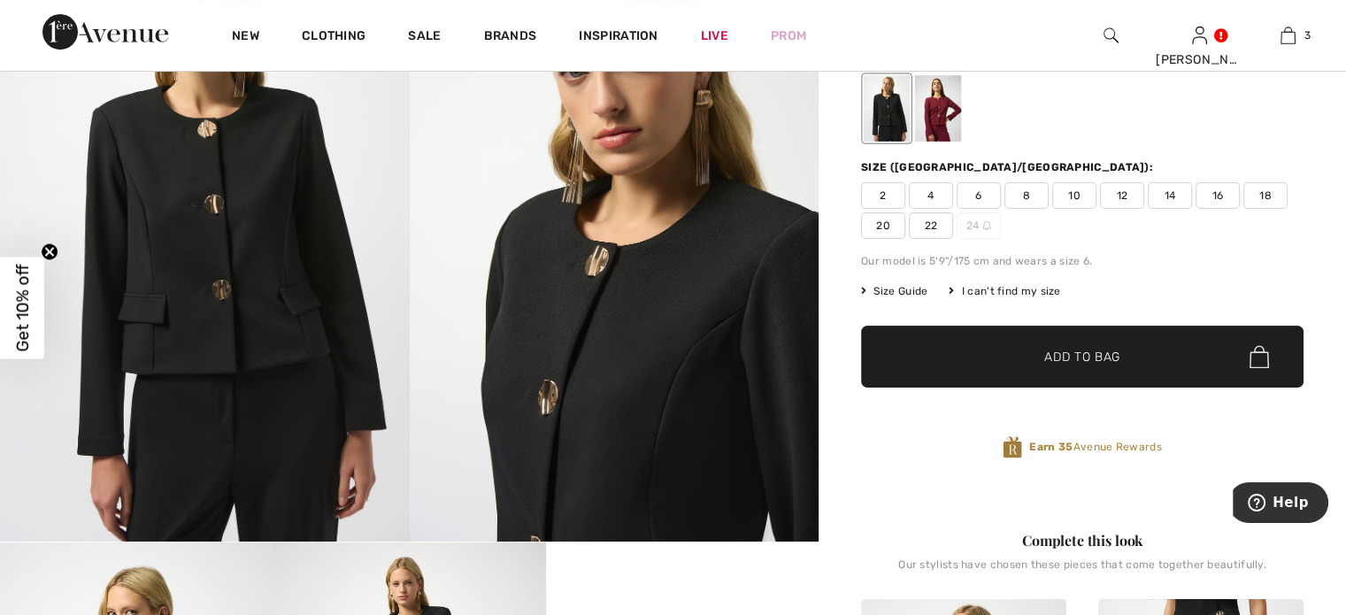
click at [885, 286] on span "Size Guide" at bounding box center [894, 291] width 66 height 16
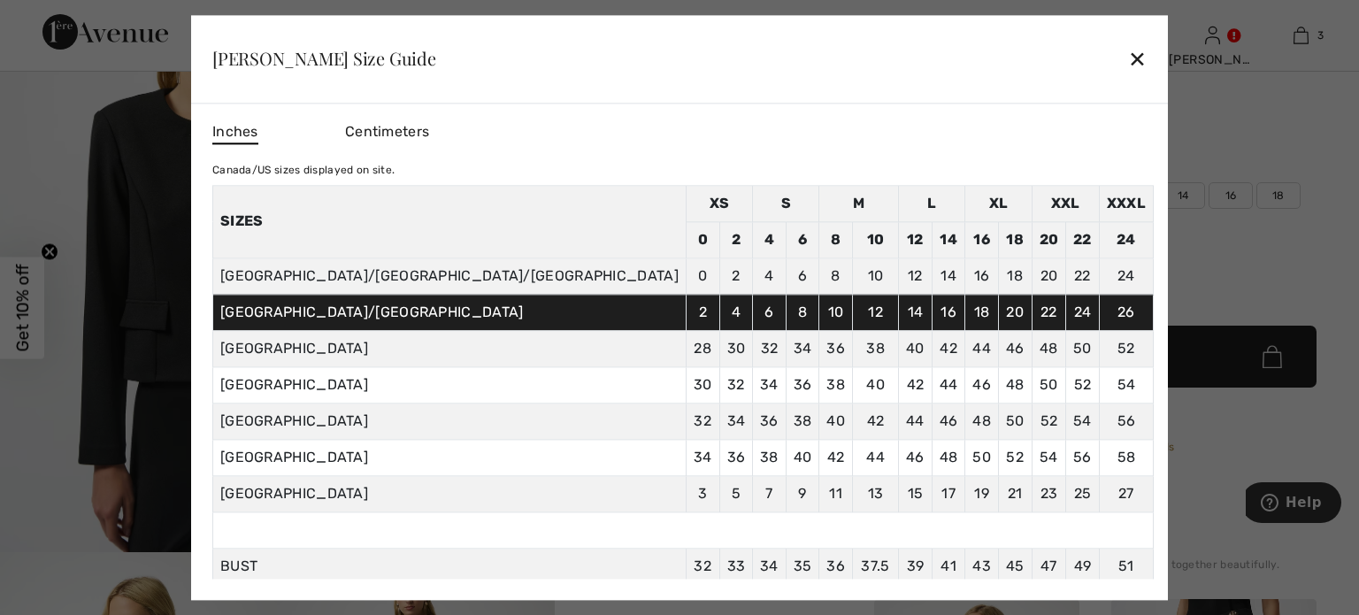
click at [1128, 57] on div "✕" at bounding box center [1137, 59] width 19 height 37
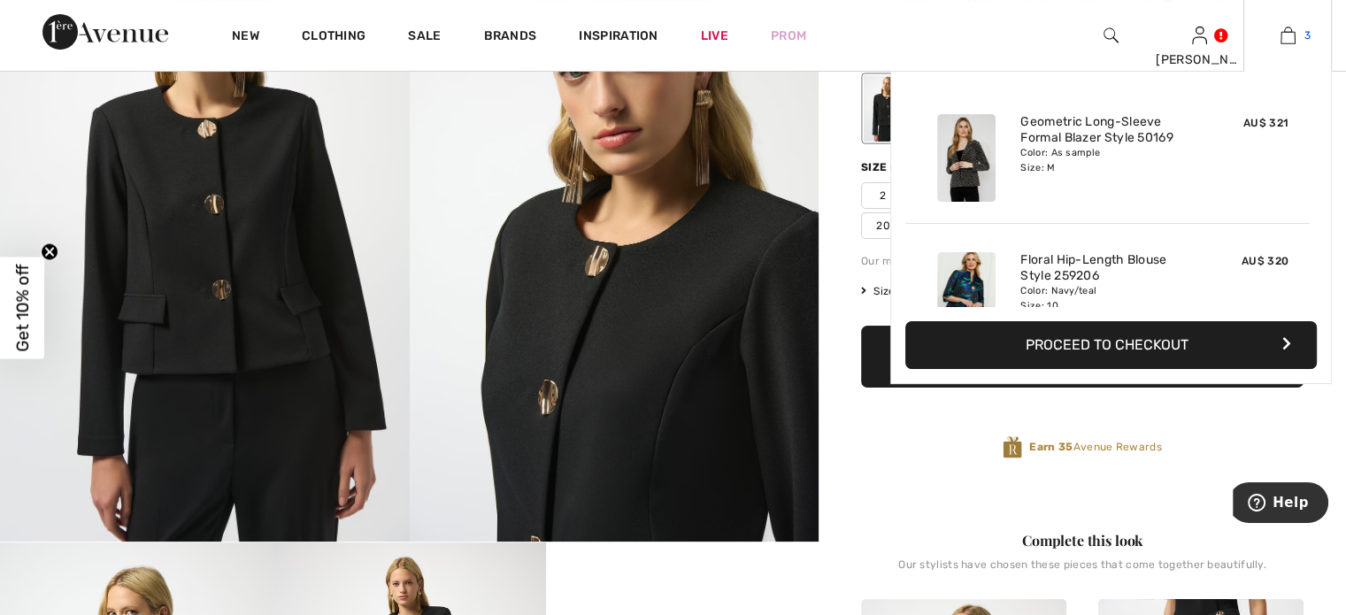
click at [1292, 36] on img at bounding box center [1288, 35] width 15 height 21
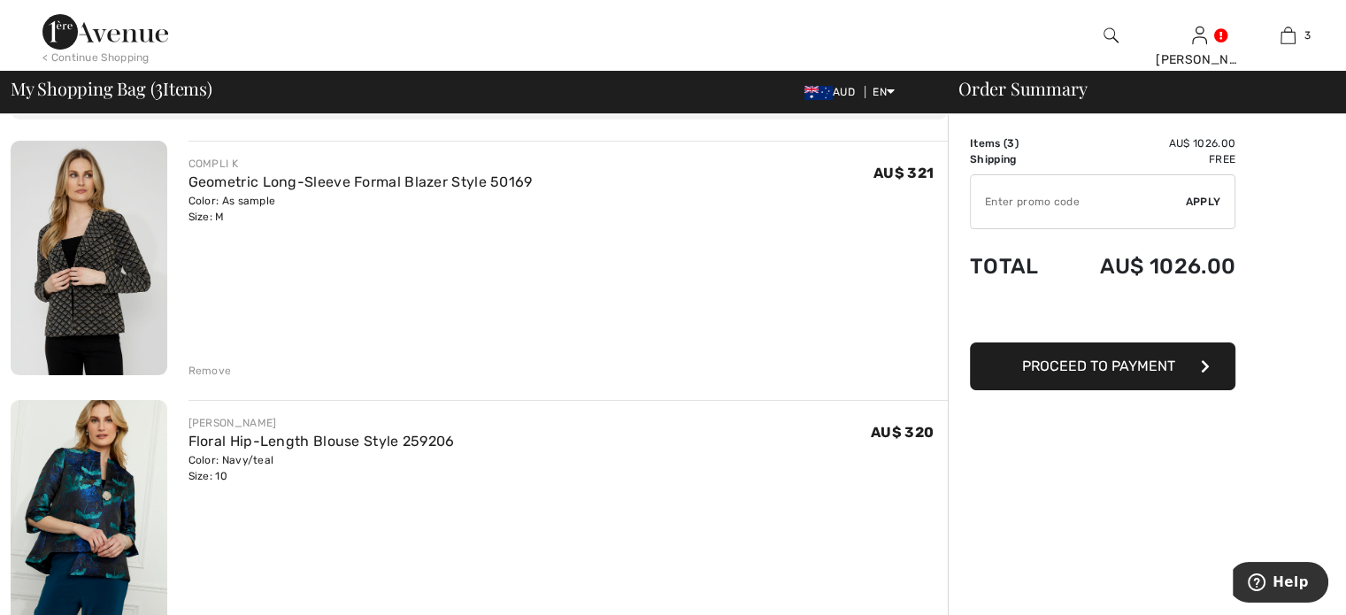
scroll to position [89, 0]
